Goal: Transaction & Acquisition: Book appointment/travel/reservation

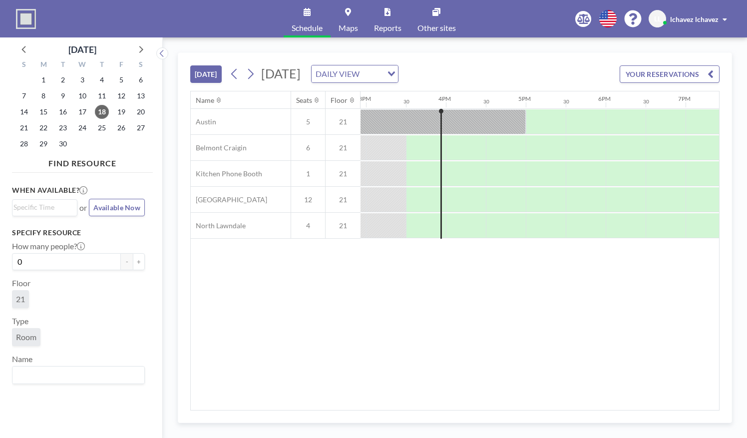
scroll to position [0, 1199]
click at [257, 73] on button at bounding box center [251, 74] width 16 height 16
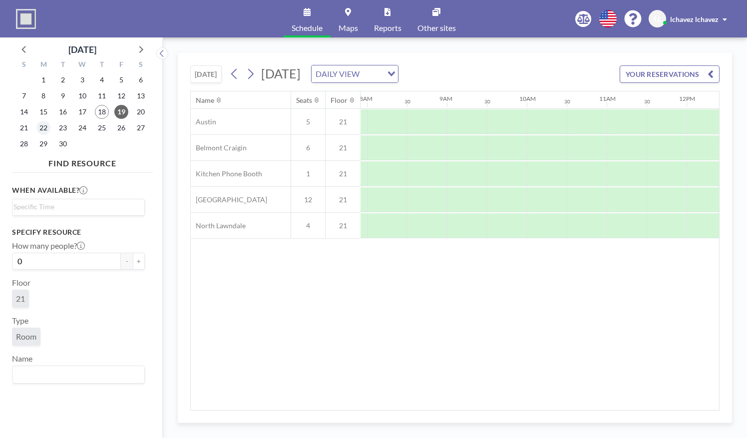
scroll to position [0, 639]
click at [47, 128] on span "22" at bounding box center [43, 128] width 14 height 14
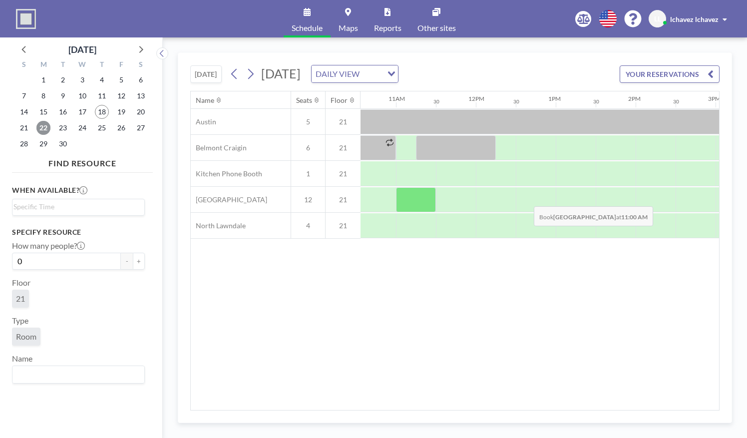
scroll to position [0, 844]
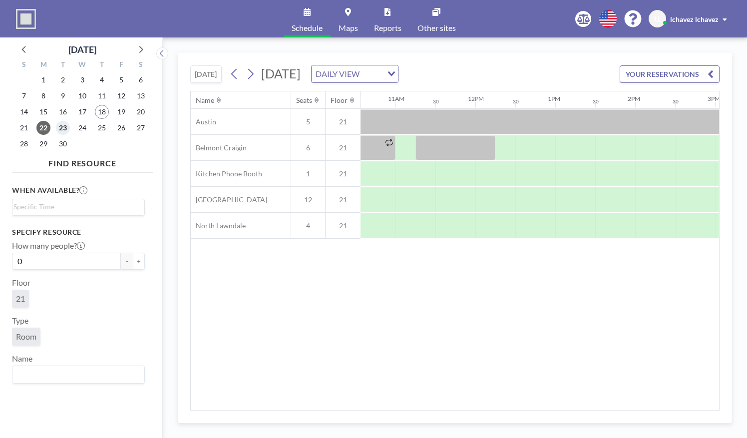
click at [63, 130] on span "23" at bounding box center [63, 128] width 14 height 14
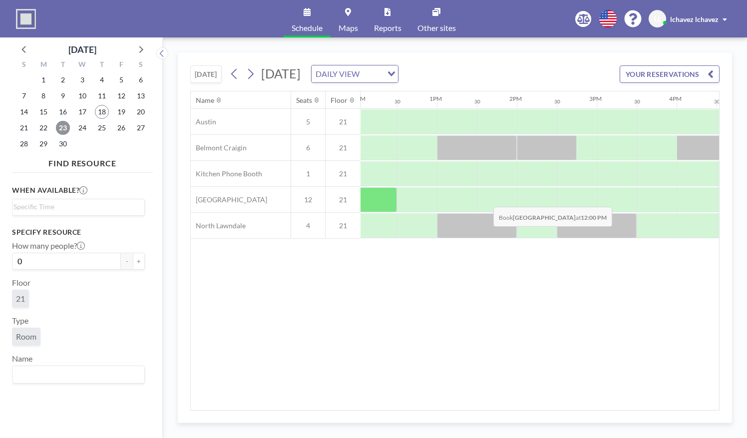
scroll to position [0, 965]
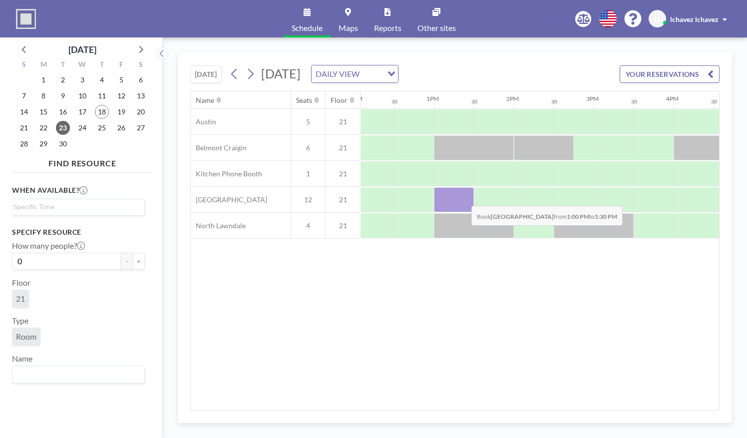
click at [463, 197] on div at bounding box center [454, 199] width 40 height 25
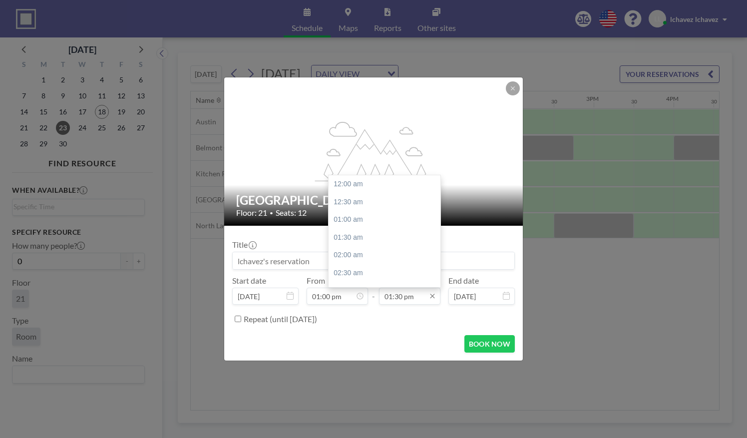
scroll to position [480, 0]
click at [415, 295] on input "01:30 pm" at bounding box center [409, 296] width 61 height 17
click at [385, 272] on div "05:00 pm" at bounding box center [387, 272] width 117 height 18
type input "05:00 pm"
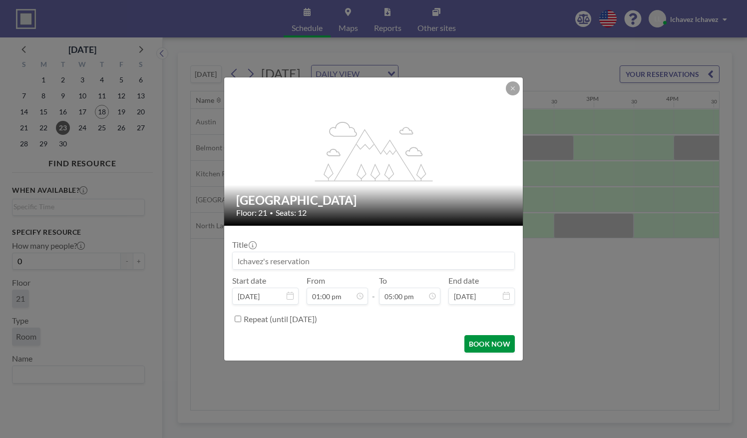
click at [474, 346] on button "BOOK NOW" at bounding box center [489, 343] width 50 height 17
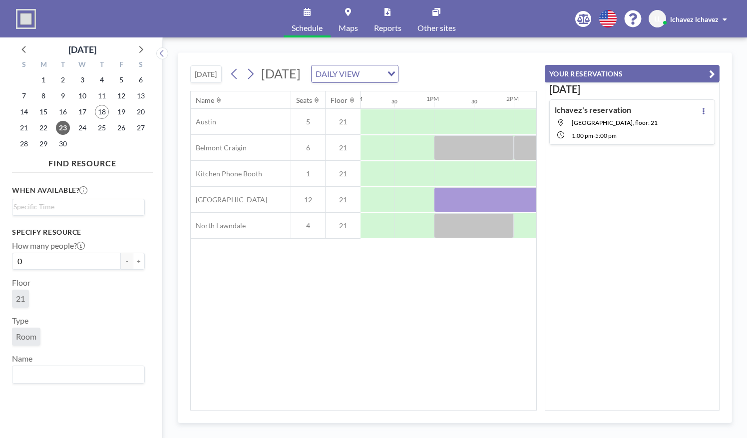
click at [718, 70] on button "YOUR RESERVATIONS" at bounding box center [632, 73] width 175 height 17
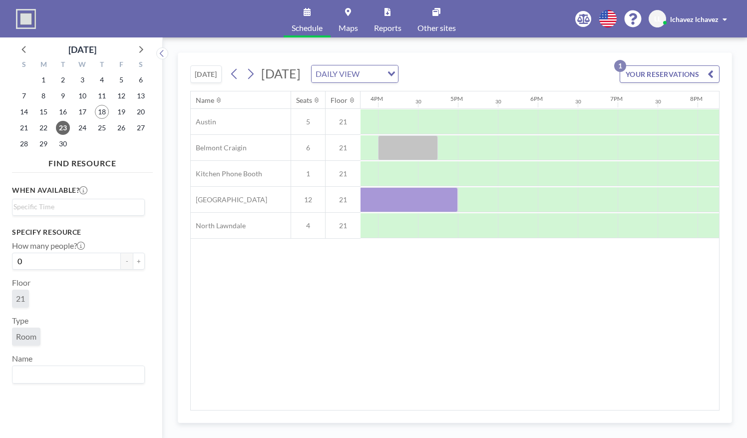
scroll to position [0, 1268]
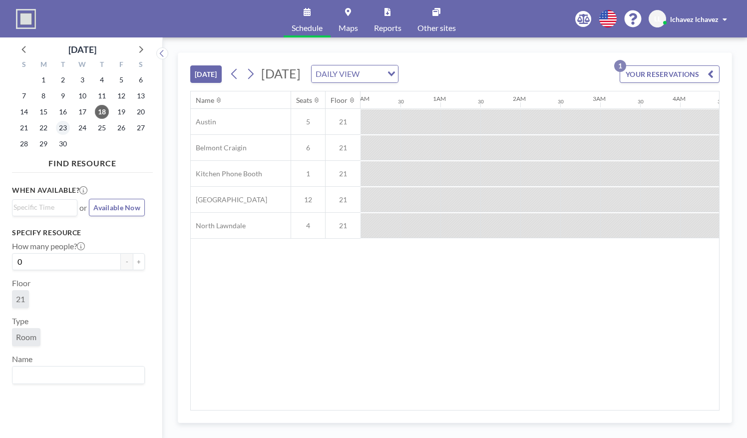
scroll to position [0, 1238]
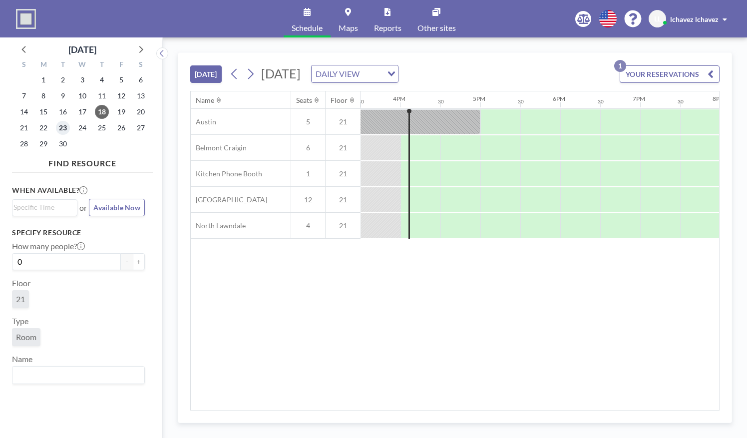
click at [59, 130] on span "23" at bounding box center [63, 128] width 14 height 14
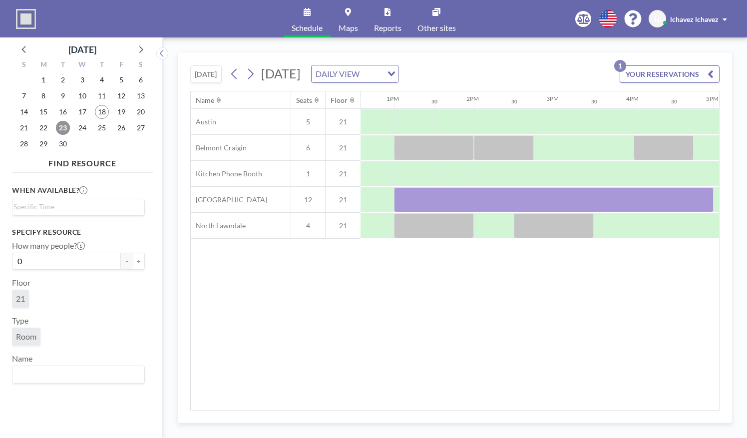
scroll to position [0, 1006]
click at [539, 195] on div at bounding box center [553, 199] width 320 height 25
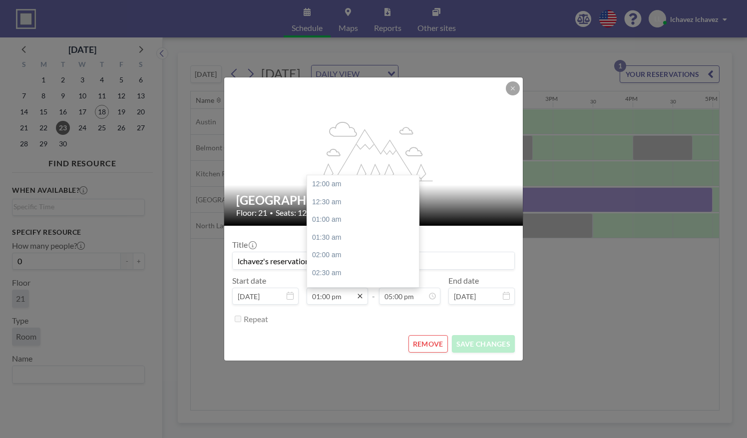
scroll to position [462, 0]
click at [335, 298] on input "01:00 pm" at bounding box center [337, 296] width 61 height 17
click at [325, 199] on div "03:30 pm" at bounding box center [365, 196] width 117 height 18
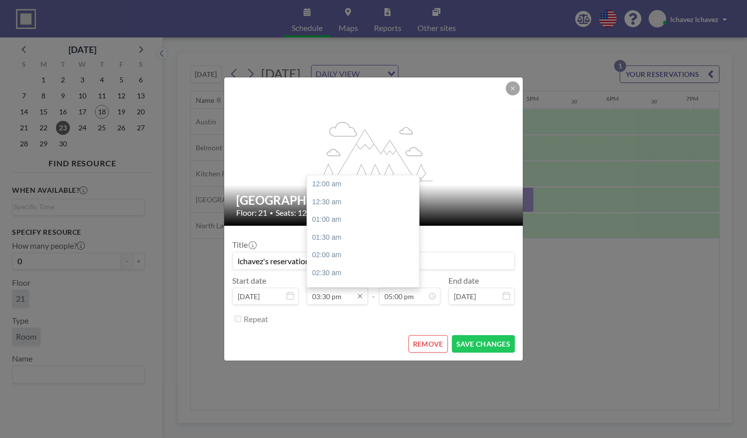
scroll to position [551, 0]
click at [328, 297] on input "03:30 pm" at bounding box center [337, 296] width 61 height 17
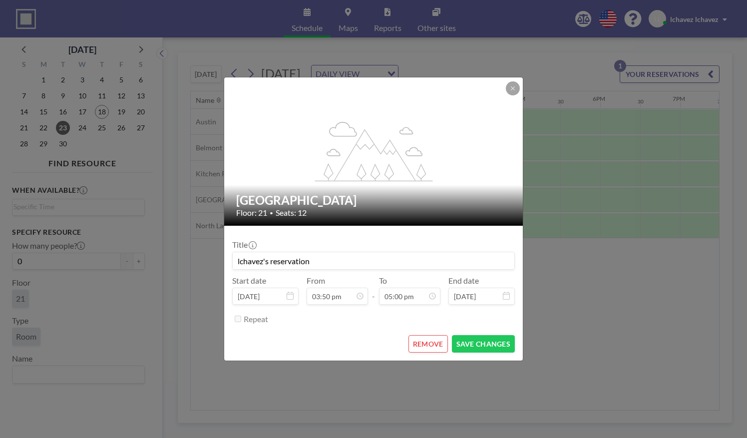
type input "03:50 pm"
click at [358, 329] on form "Title lchavez's reservation Start date [DATE] From 03:50 pm - To 05:00 pm End d…" at bounding box center [373, 293] width 299 height 135
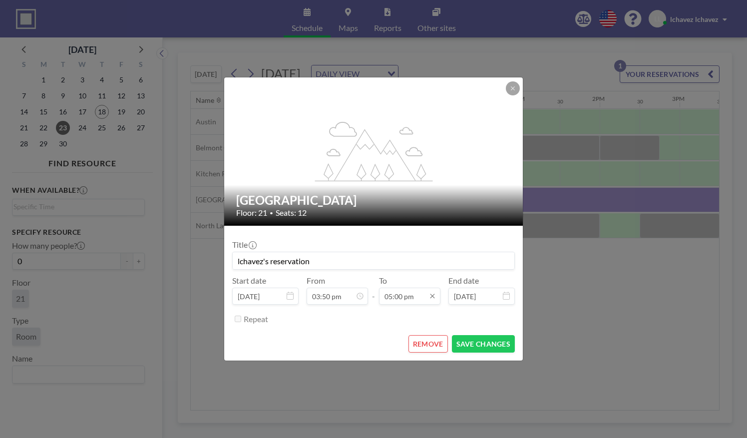
scroll to position [604, 0]
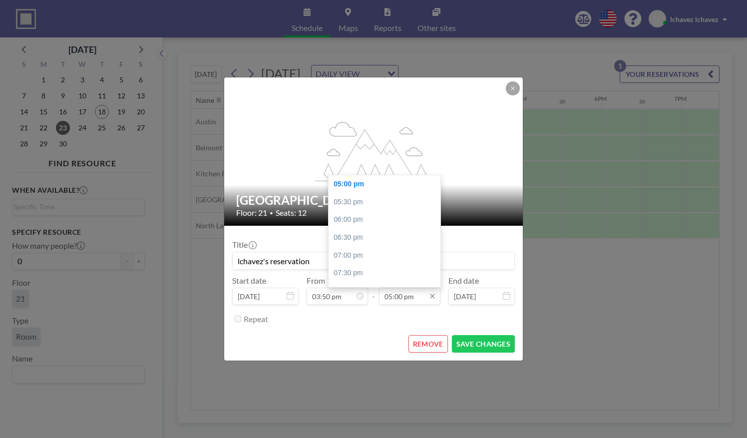
click at [399, 299] on input "05:00 pm" at bounding box center [409, 296] width 61 height 17
click at [363, 207] on div "04:30 pm" at bounding box center [387, 207] width 117 height 18
type input "04:30 pm"
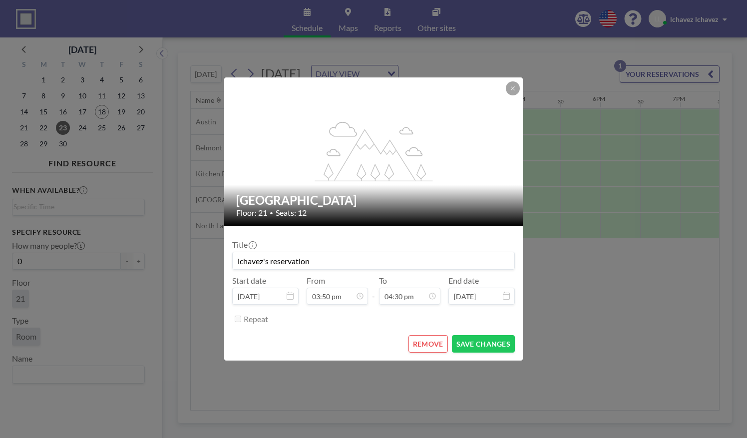
scroll to position [587, 0]
click at [473, 349] on button "SAVE CHANGES" at bounding box center [483, 343] width 63 height 17
